Goal: Find contact information: Find contact information

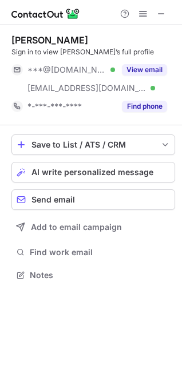
scroll to position [267, 182]
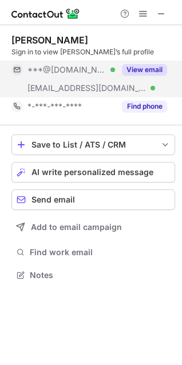
click at [137, 67] on button "View email" at bounding box center [144, 69] width 45 height 11
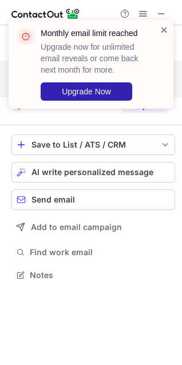
click at [159, 30] on span at bounding box center [163, 29] width 9 height 11
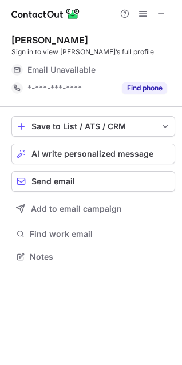
scroll to position [249, 182]
click at [163, 10] on span at bounding box center [161, 13] width 9 height 9
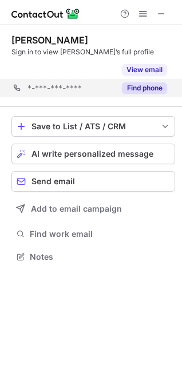
scroll to position [230, 182]
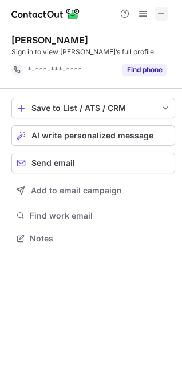
click at [159, 17] on span at bounding box center [161, 13] width 9 height 9
